Goal: Navigation & Orientation: Find specific page/section

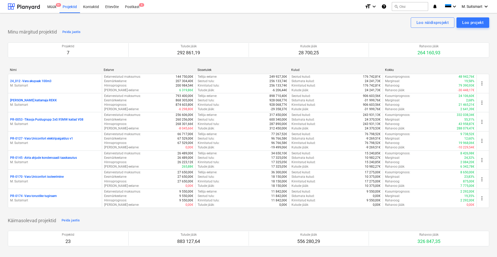
click at [150, 67] on div "Nimi Eelarve Sissetulek Kulud Kokku 24_012 - Vara akupaak 100m3 M. Suitsmart Ee…" at bounding box center [249, 139] width 482 height 150
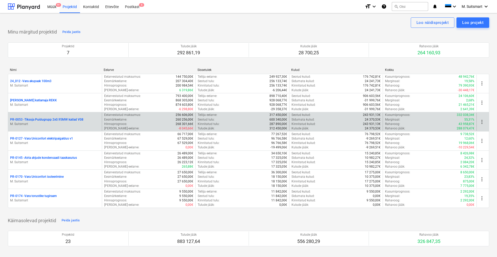
click at [27, 118] on p "PR-0053 - Tiksoja Puidugrupp 2x0.95MW katlad V08" at bounding box center [46, 120] width 73 height 4
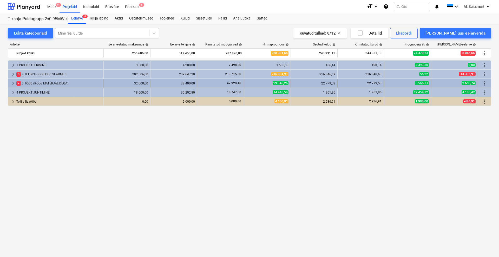
click at [13, 81] on span "keyboard_arrow_right" at bounding box center [13, 83] width 6 height 6
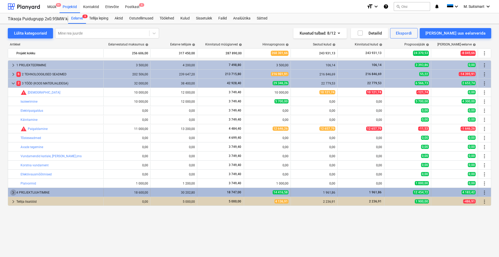
click at [12, 192] on span "keyboard_arrow_right" at bounding box center [13, 193] width 6 height 6
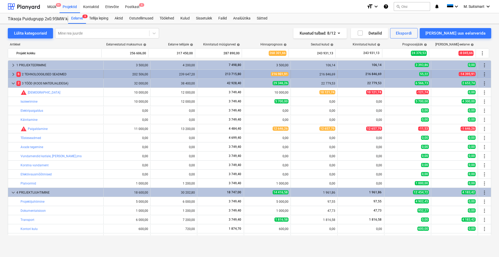
click at [13, 74] on span "keyboard_arrow_right" at bounding box center [13, 74] width 6 height 6
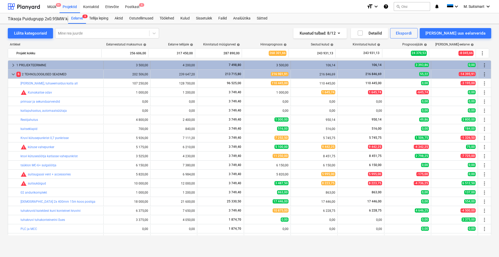
click at [12, 63] on span "keyboard_arrow_right" at bounding box center [13, 65] width 6 height 6
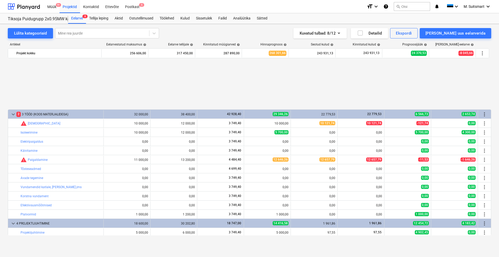
scroll to position [334, 0]
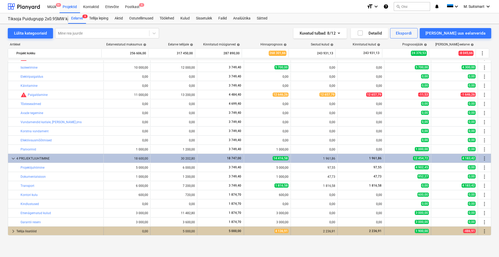
click at [12, 231] on span "keyboard_arrow_right" at bounding box center [13, 231] width 6 height 6
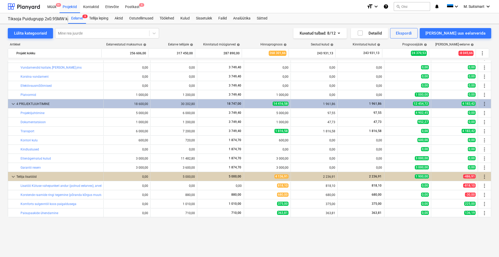
scroll to position [357, 0]
